Goal: Book appointment/travel/reservation

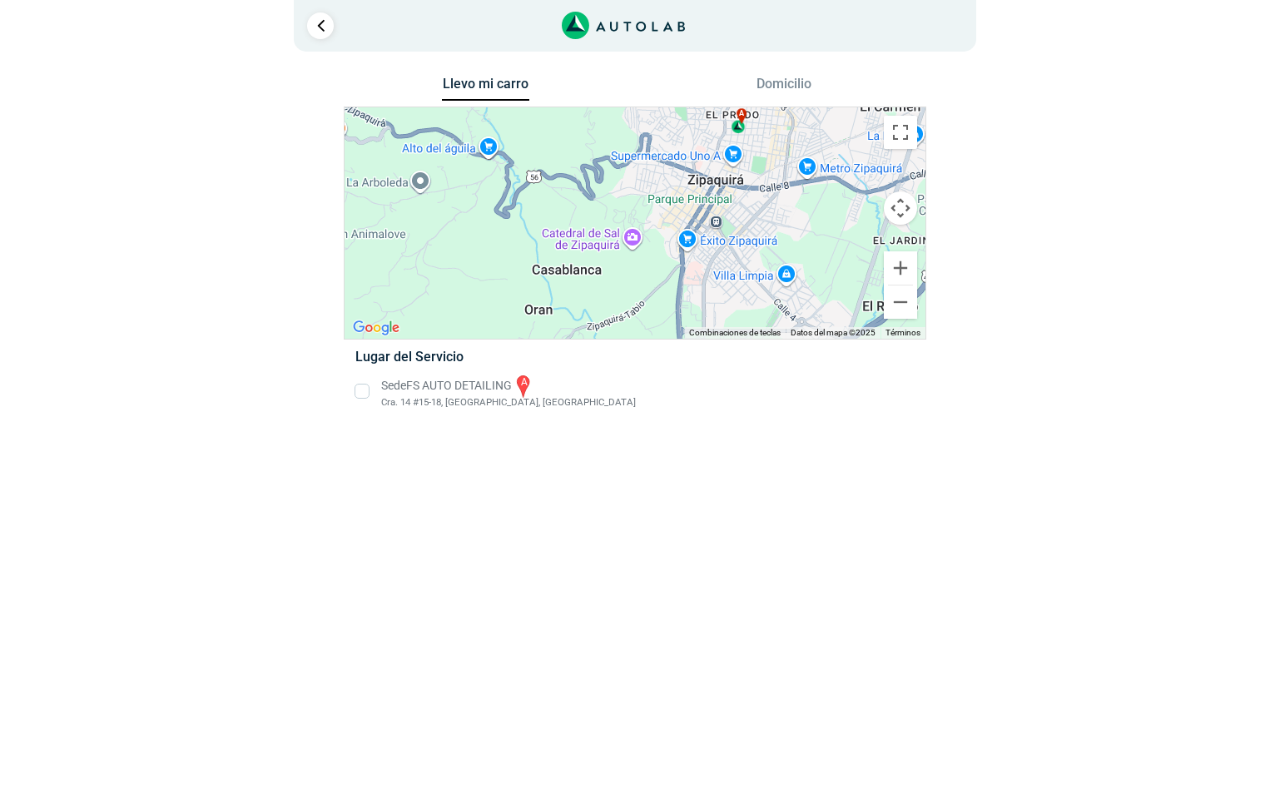
click at [772, 84] on button "Domicilio" at bounding box center [783, 88] width 87 height 24
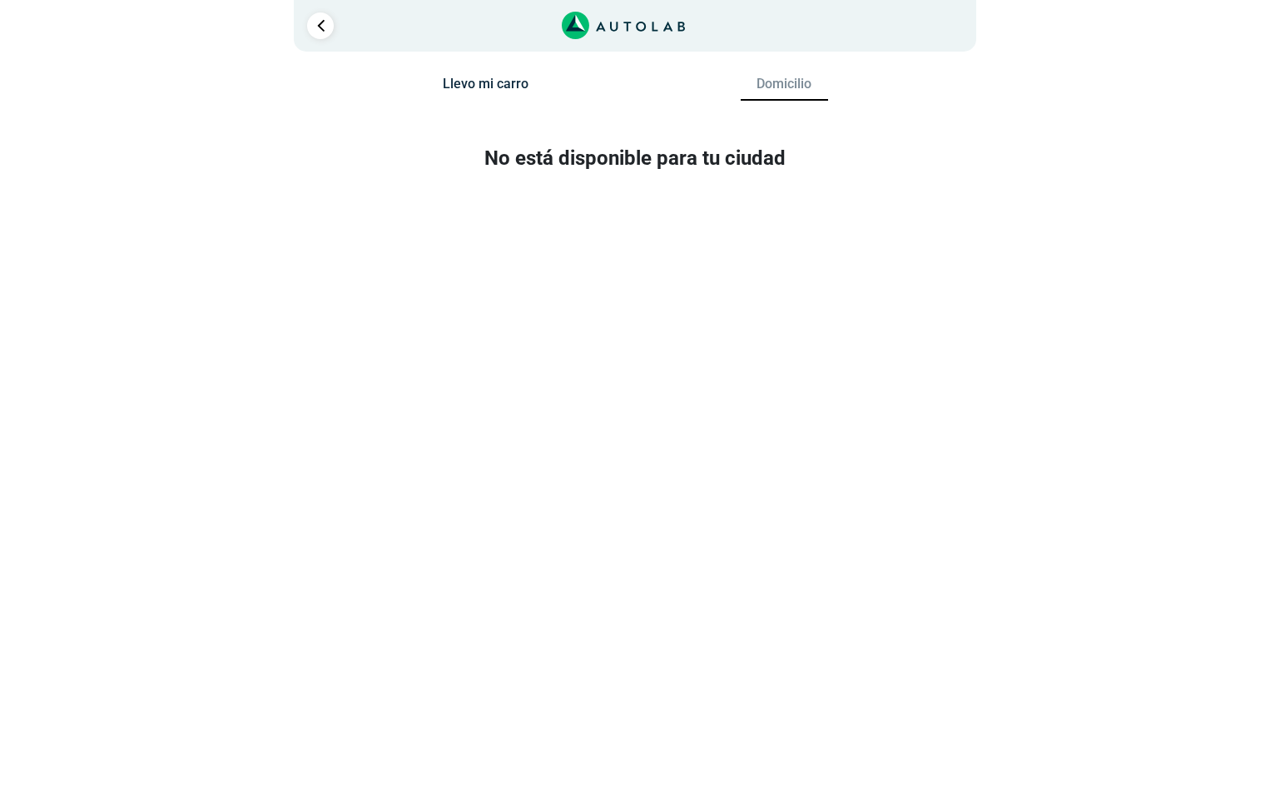
click at [489, 84] on button "Llevo mi carro" at bounding box center [485, 88] width 87 height 24
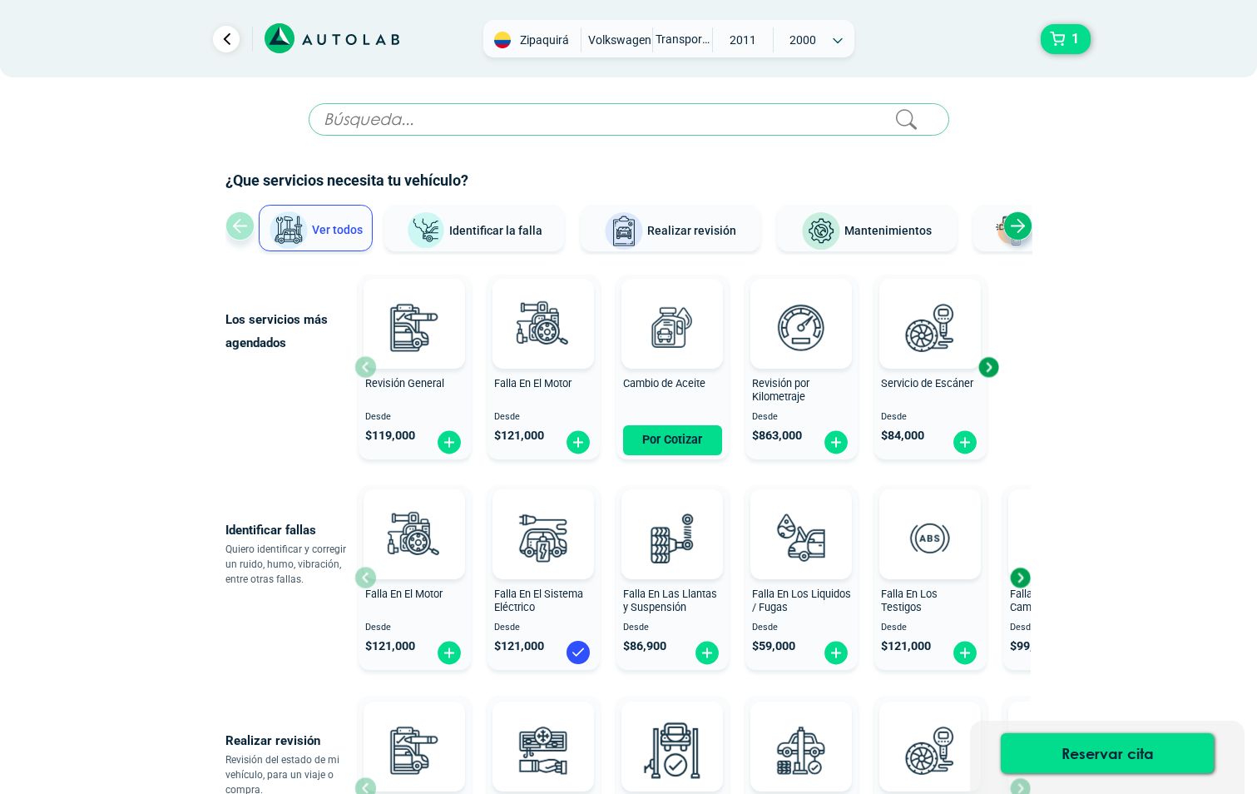
click at [484, 229] on span "Identificar la falla" at bounding box center [495, 229] width 93 height 13
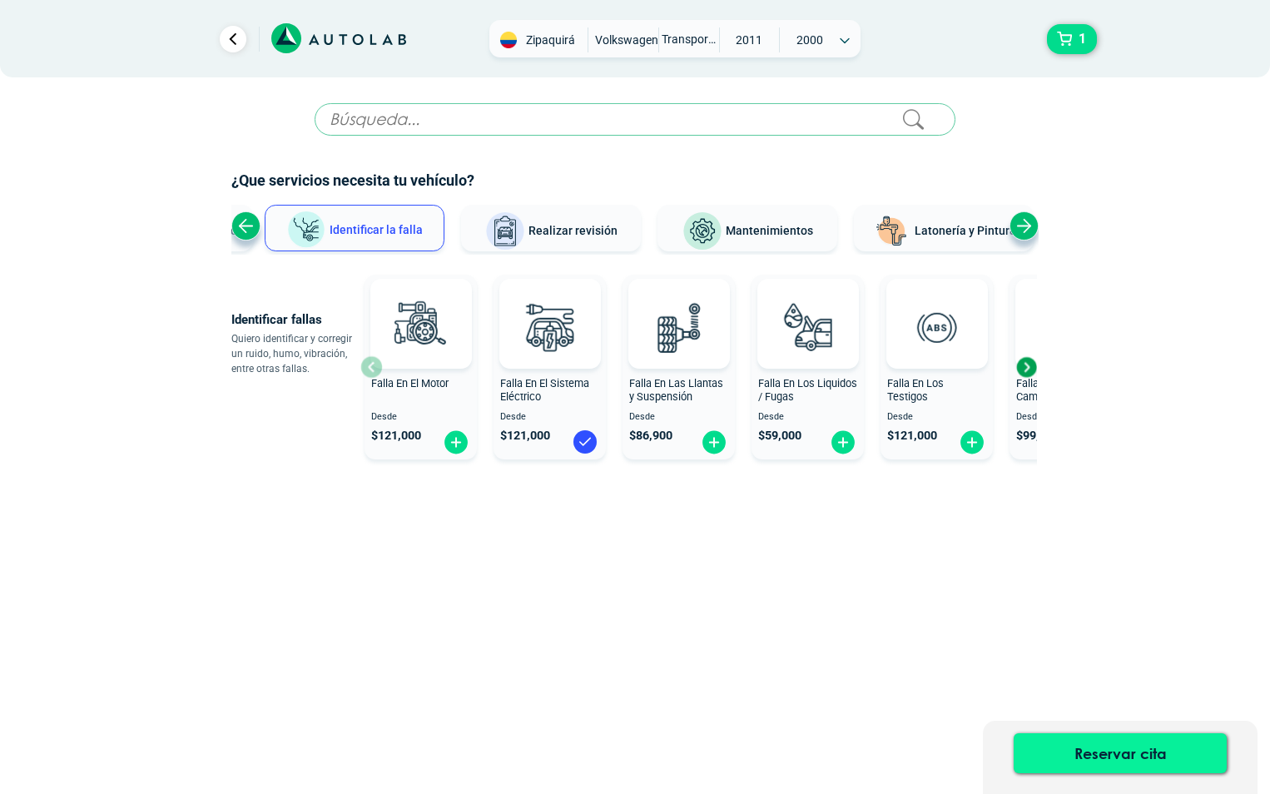
click at [1116, 753] on button "Reservar cita" at bounding box center [1119, 753] width 213 height 40
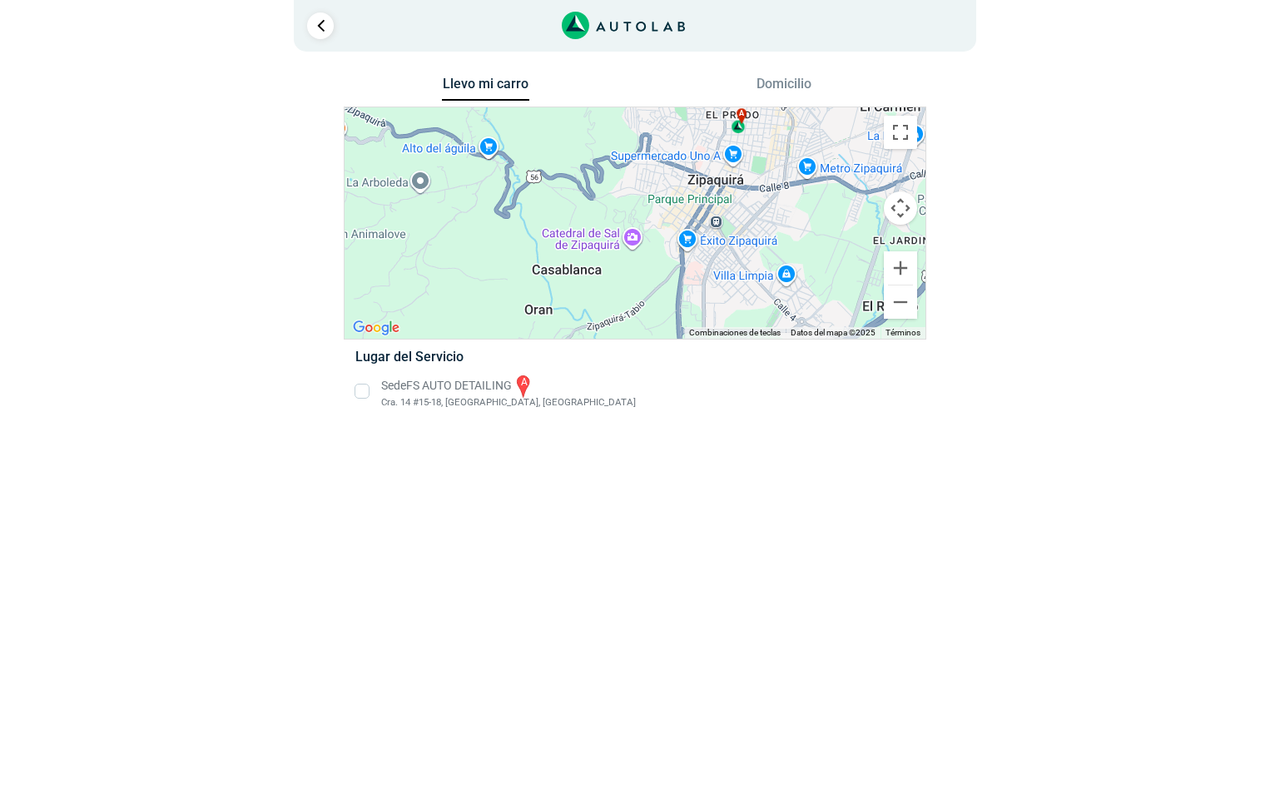
click at [361, 387] on li "Sede FS AUTO DETAILING a Cra. 14 #15-18, [GEOGRAPHIC_DATA], [GEOGRAPHIC_DATA]" at bounding box center [634, 391] width 583 height 37
